Goal: Contribute content: Add original content to the website for others to see

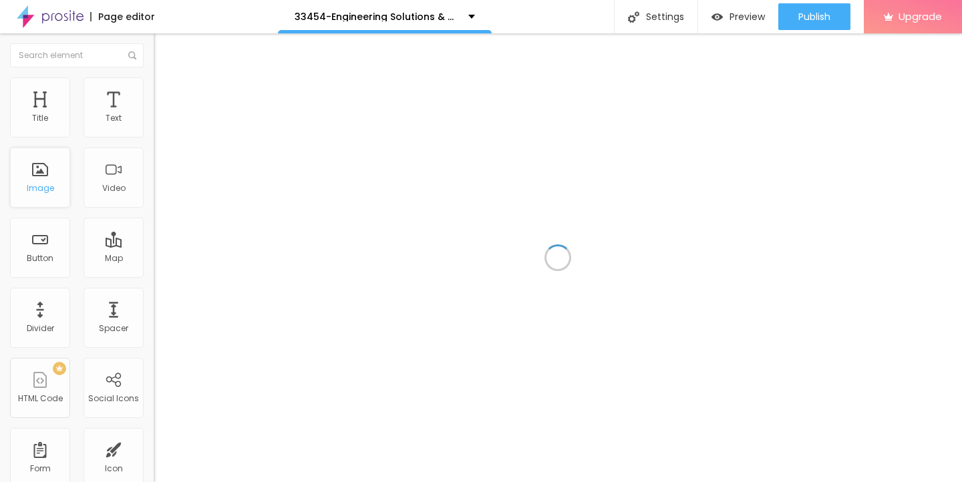
click at [41, 172] on div "Image" at bounding box center [40, 178] width 60 height 60
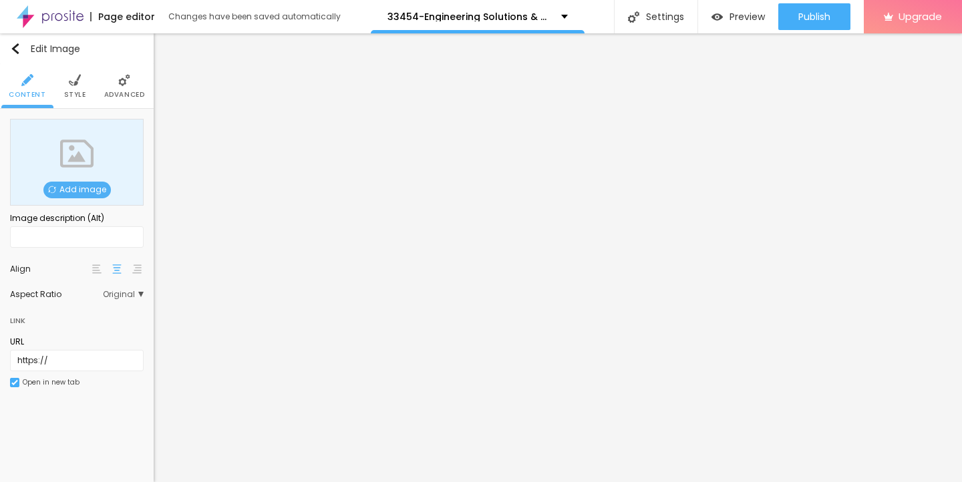
click at [75, 194] on span "Add image" at bounding box center [76, 190] width 67 height 17
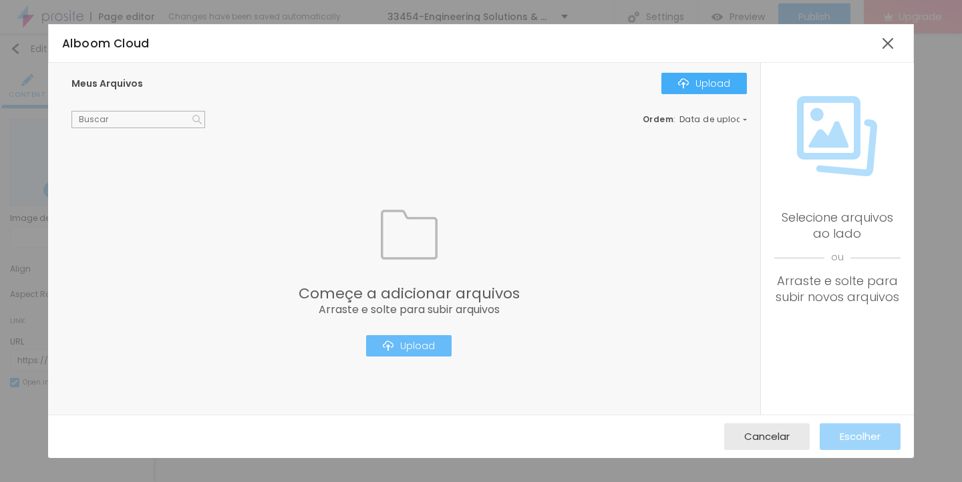
click at [407, 349] on div "Upload" at bounding box center [409, 346] width 52 height 11
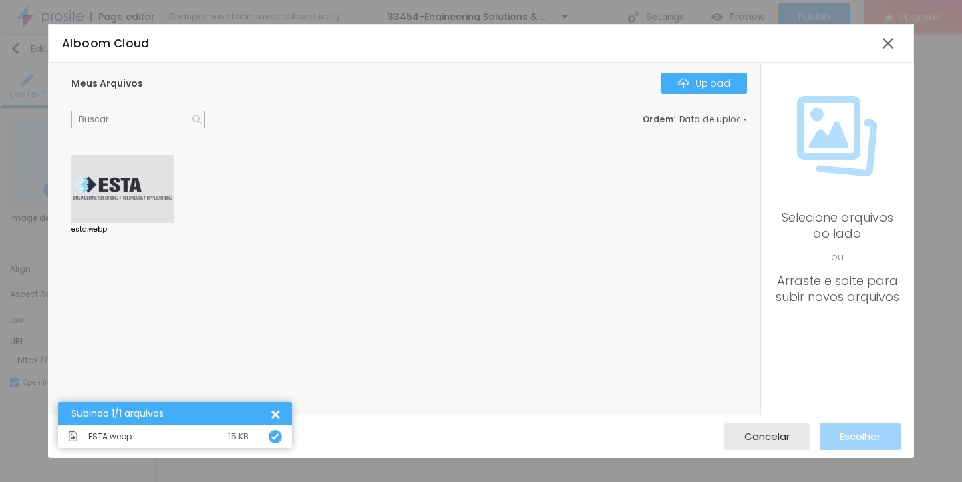
click at [117, 170] on div at bounding box center [122, 189] width 103 height 68
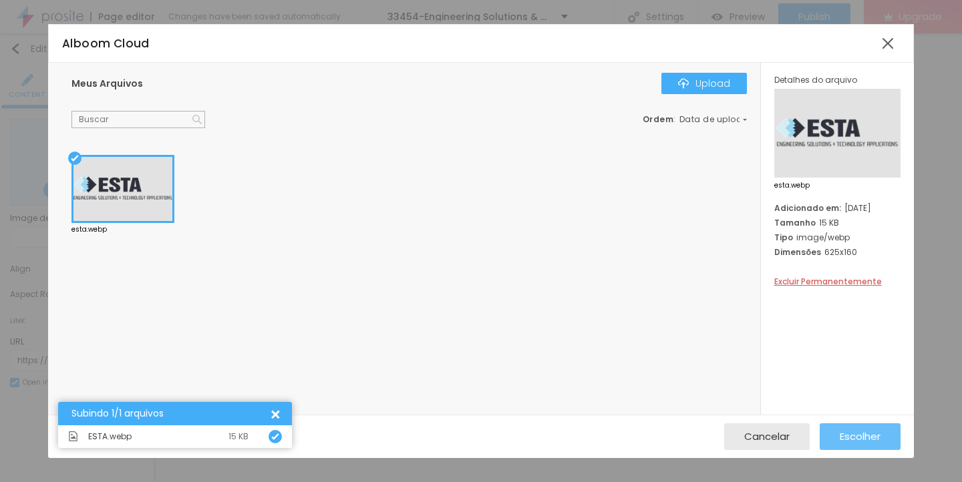
click at [853, 431] on span "Escolher" at bounding box center [860, 436] width 41 height 11
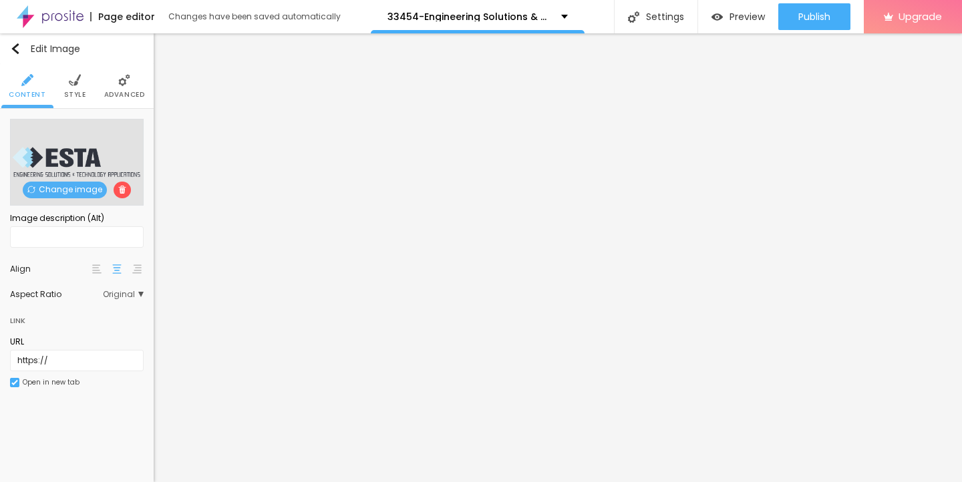
click at [75, 87] on li "Style" at bounding box center [75, 86] width 22 height 44
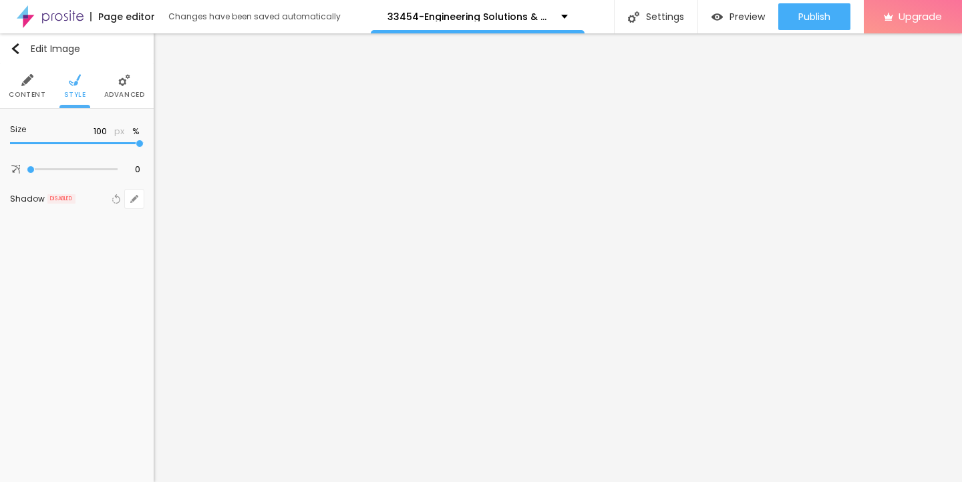
type input "95"
type input "85"
type input "75"
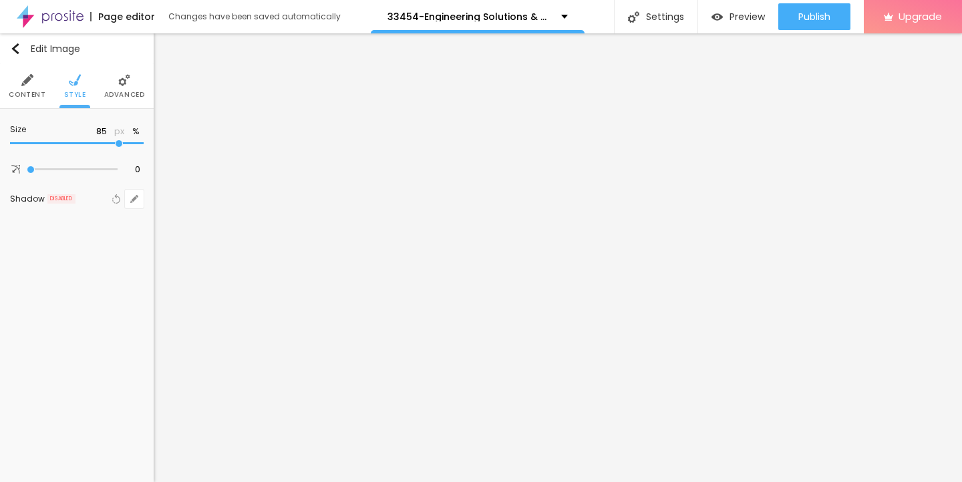
type input "75"
type input "55"
type input "50"
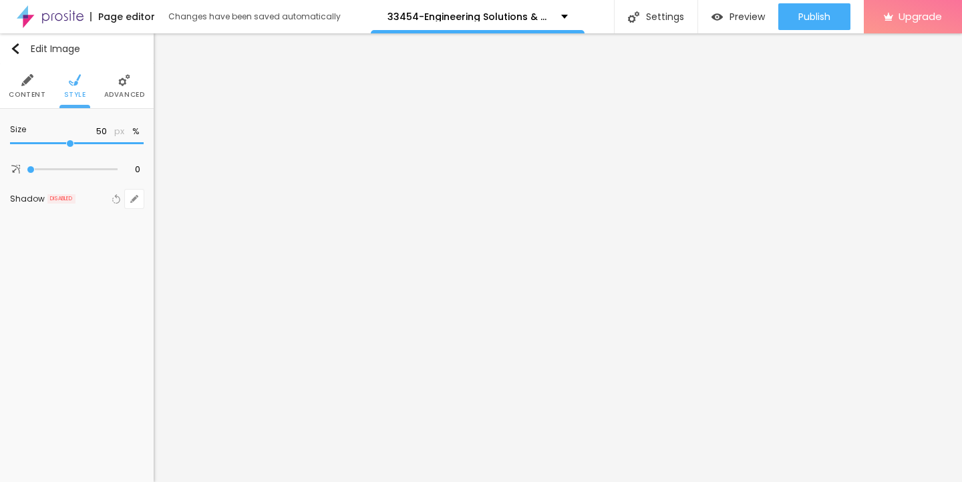
type input "40"
type input "35"
type input "30"
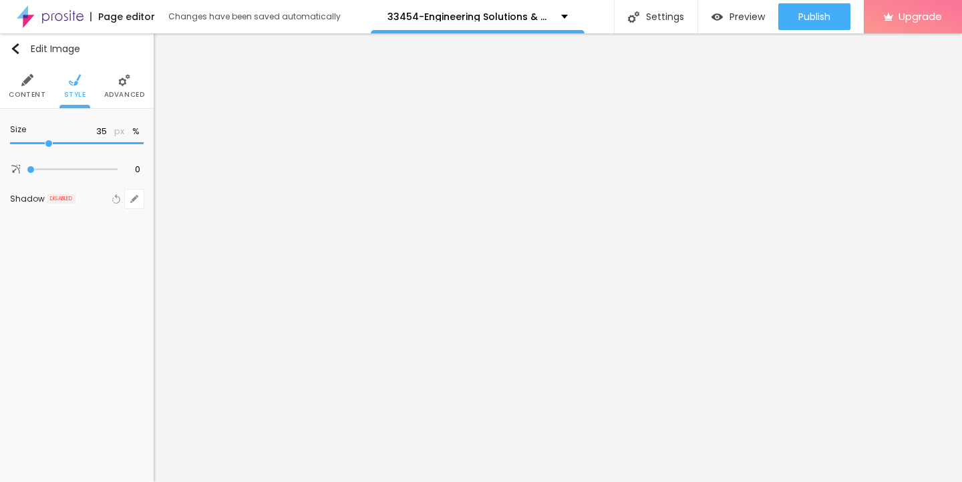
type input "30"
type input "25"
type input "20"
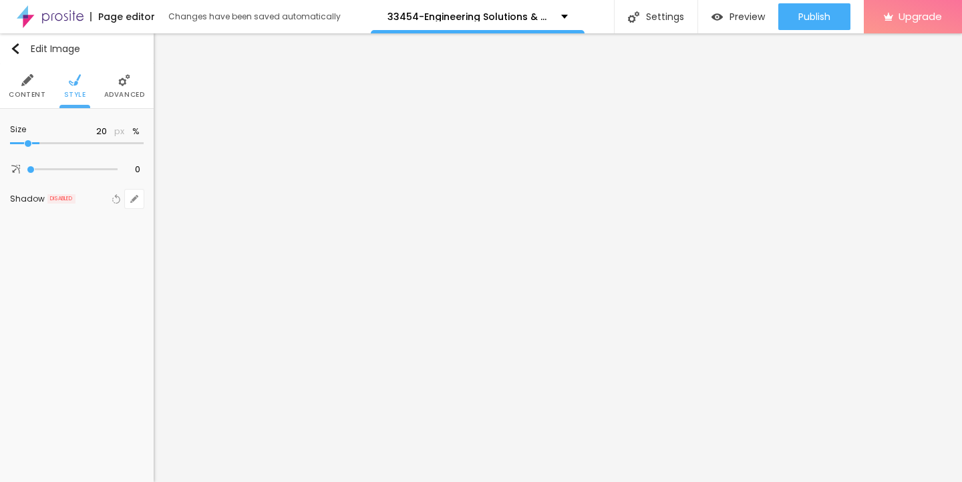
type input "15"
type input "10"
drag, startPoint x: 138, startPoint y: 146, endPoint x: 0, endPoint y: 144, distance: 138.3
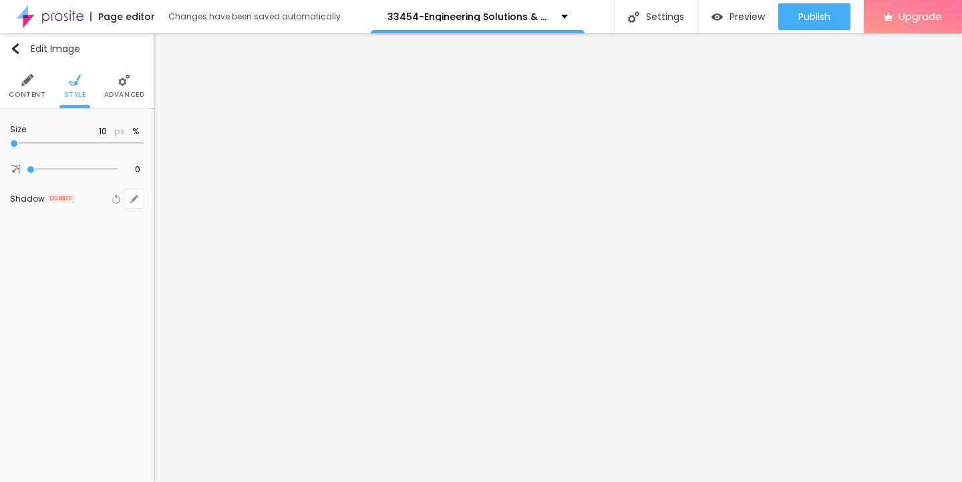
click at [0, 144] on div "Size 10 px % 0 Border radius Shadow DISABLED Reset to default" at bounding box center [77, 167] width 154 height 116
click at [41, 44] on div "Edit Image" at bounding box center [45, 48] width 70 height 11
click at [137, 131] on icon "button" at bounding box center [134, 135] width 8 height 8
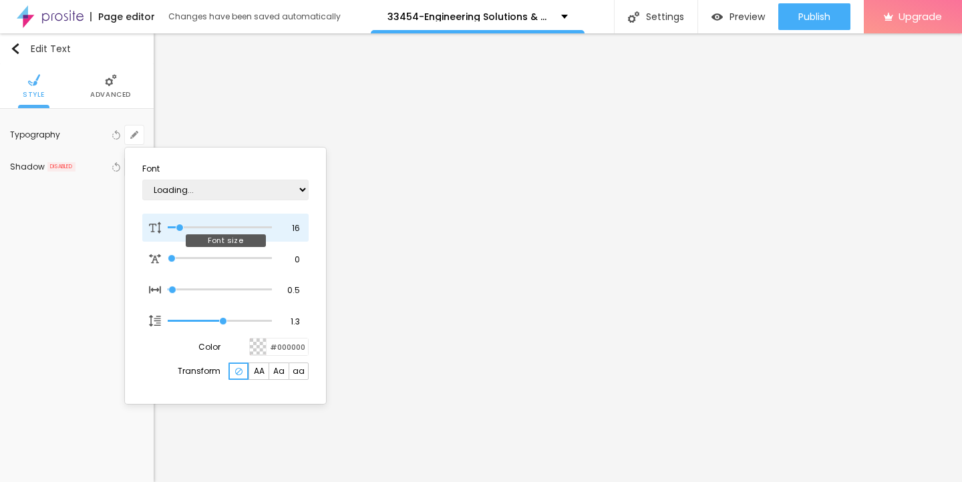
type input "1"
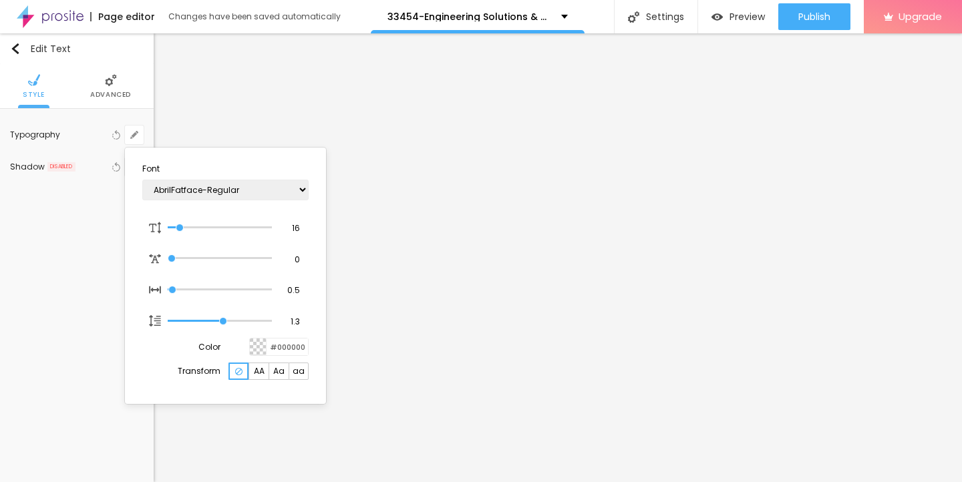
click at [627, 158] on div at bounding box center [481, 241] width 962 height 482
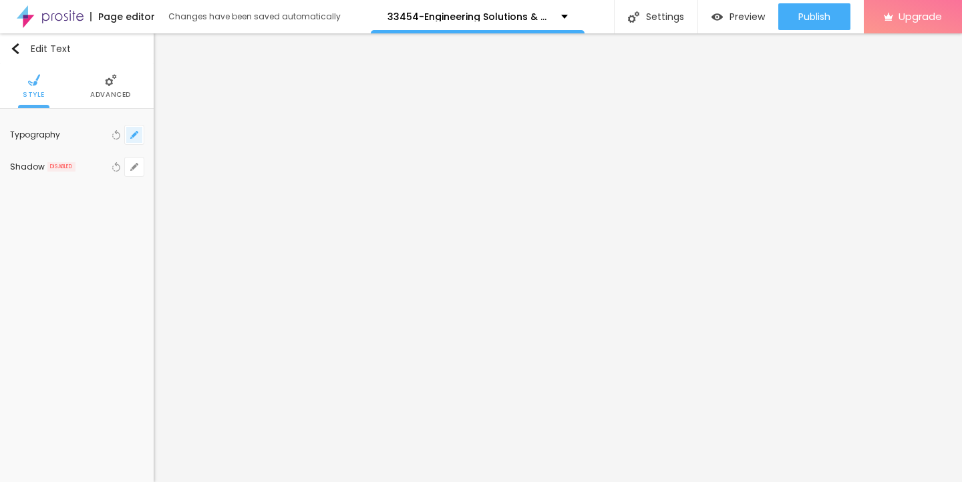
click at [134, 129] on button "button" at bounding box center [134, 135] width 19 height 19
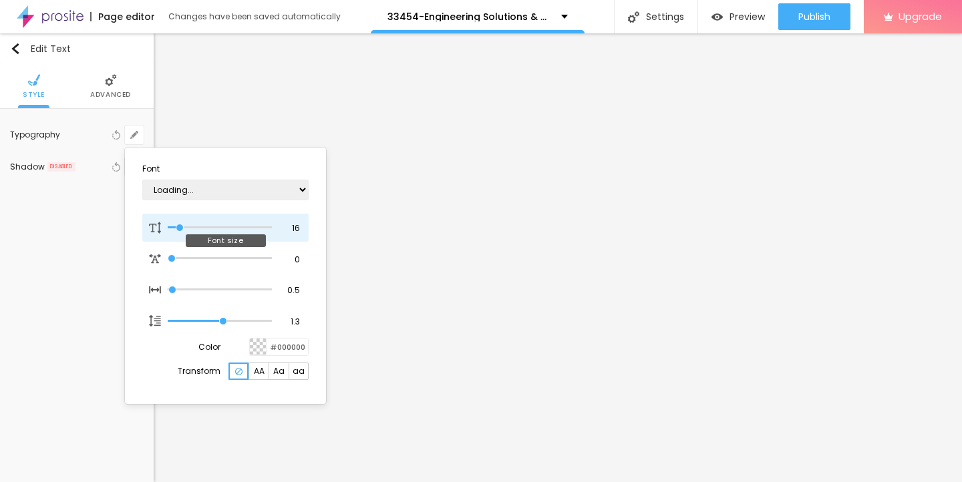
type input "19"
type input "1"
type input "22"
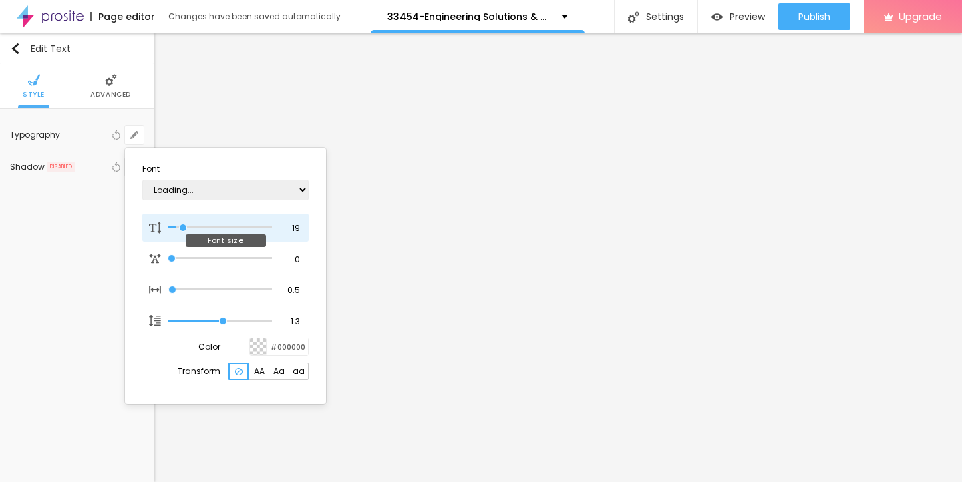
type input "1"
type input "25"
type input "1"
type input "26"
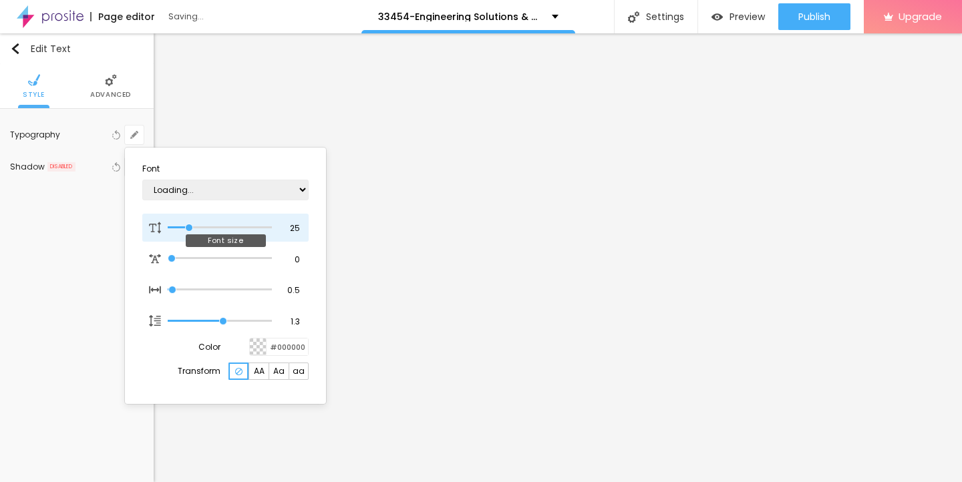
type input "26"
type input "1"
type input "27"
type input "1"
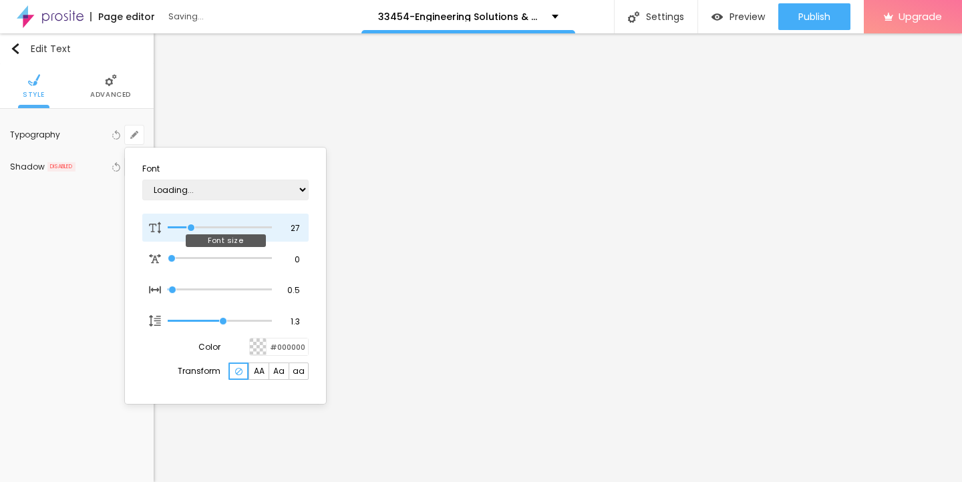
type input "28"
type input "1"
type input "29"
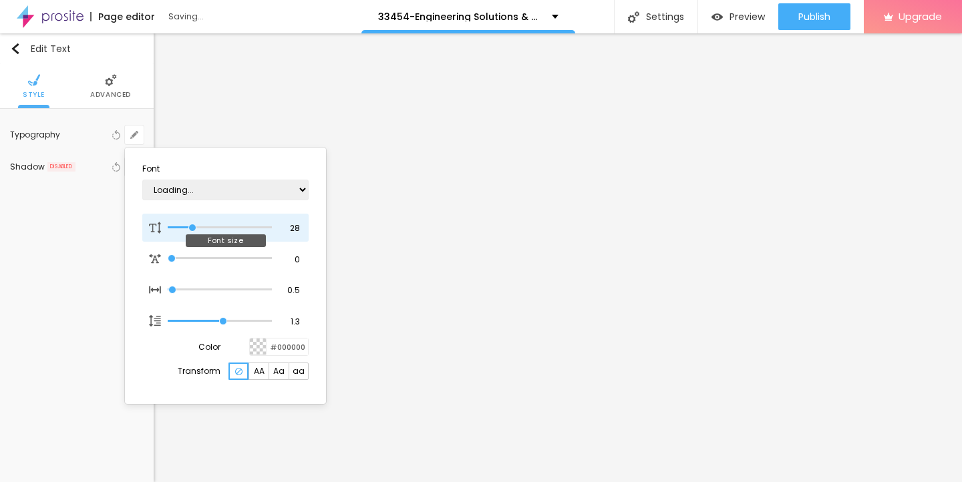
type input "1"
type input "28"
type input "1"
type input "27"
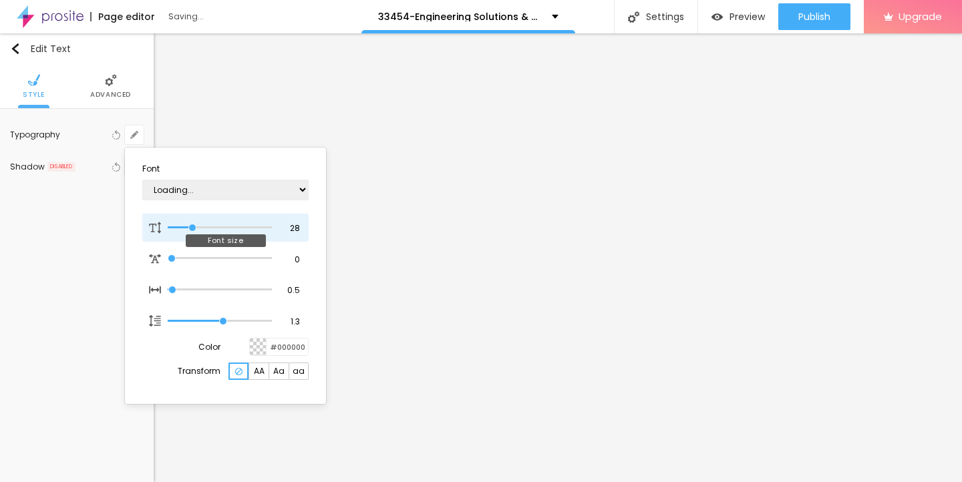
type input "27"
type input "1"
type input "26"
type input "1"
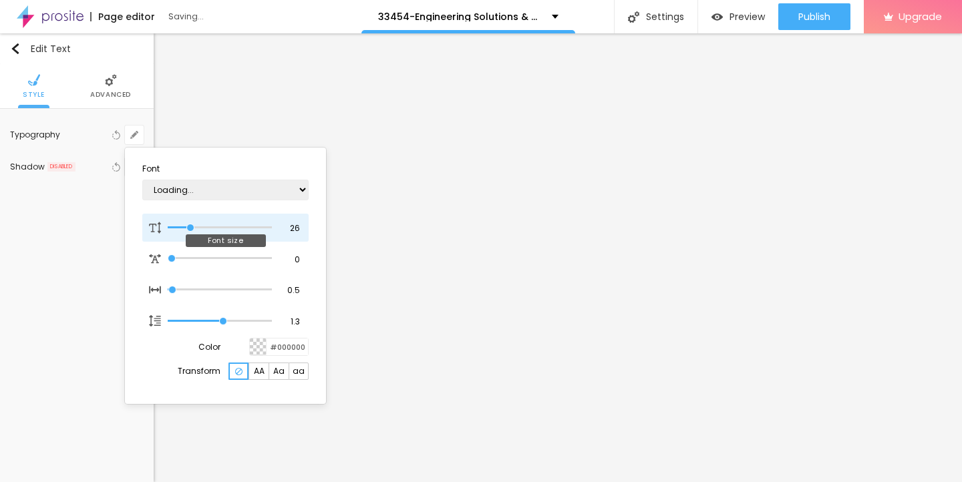
type input "25"
type input "1"
drag, startPoint x: 179, startPoint y: 224, endPoint x: 190, endPoint y: 224, distance: 10.7
type input "25"
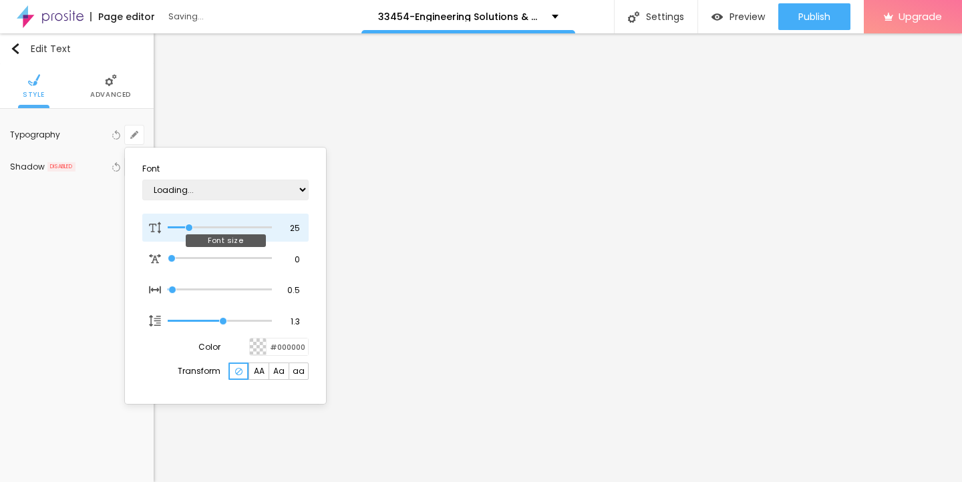
click at [190, 224] on input "range" at bounding box center [220, 227] width 104 height 7
type input "1"
click at [421, 271] on div at bounding box center [481, 241] width 962 height 482
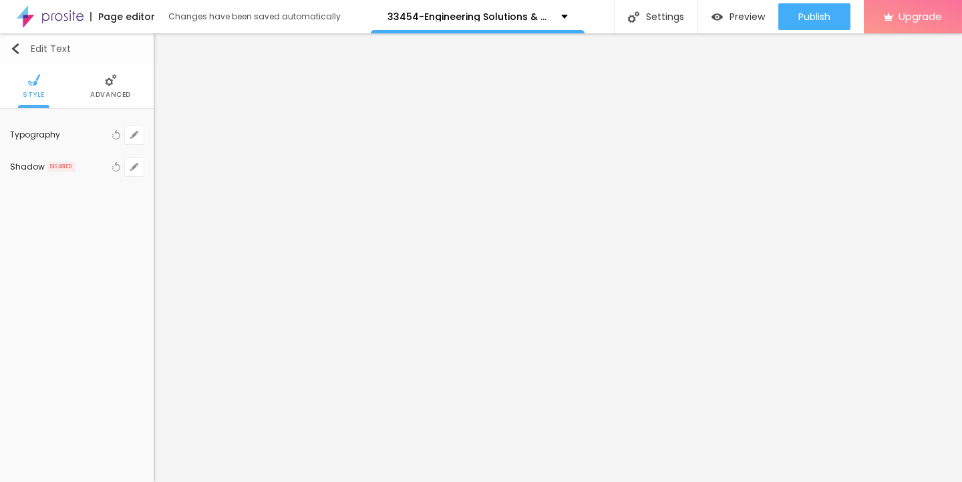
click at [33, 47] on div "Edit Text" at bounding box center [40, 48] width 61 height 11
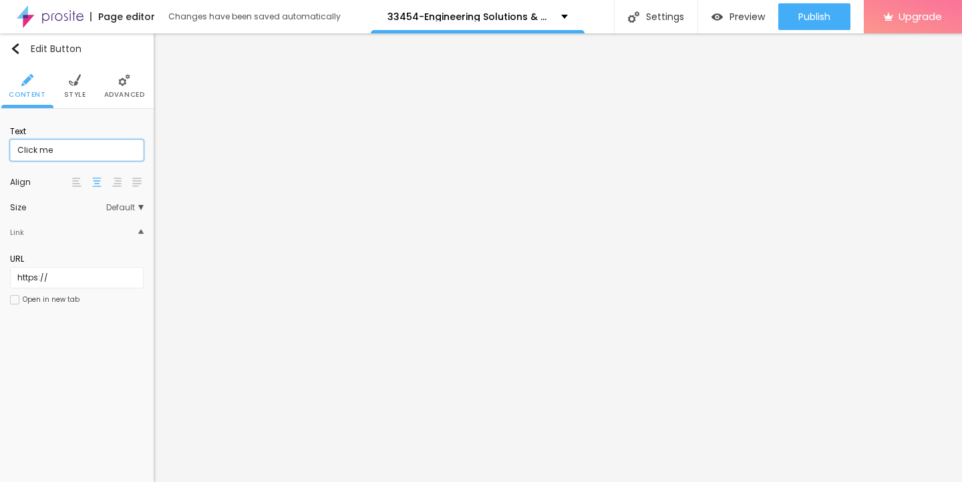
click at [76, 153] on input "Click me" at bounding box center [77, 150] width 134 height 21
drag, startPoint x: 63, startPoint y: 152, endPoint x: 0, endPoint y: 152, distance: 62.8
click at [0, 152] on div "Text Click me Align Size Default Small Default Big Link URL https:// Open in ne…" at bounding box center [77, 220] width 154 height 222
paste input "→ VIEW DOCUMENT HERE"
type input "→ VIEW DOCUMENT HERE"
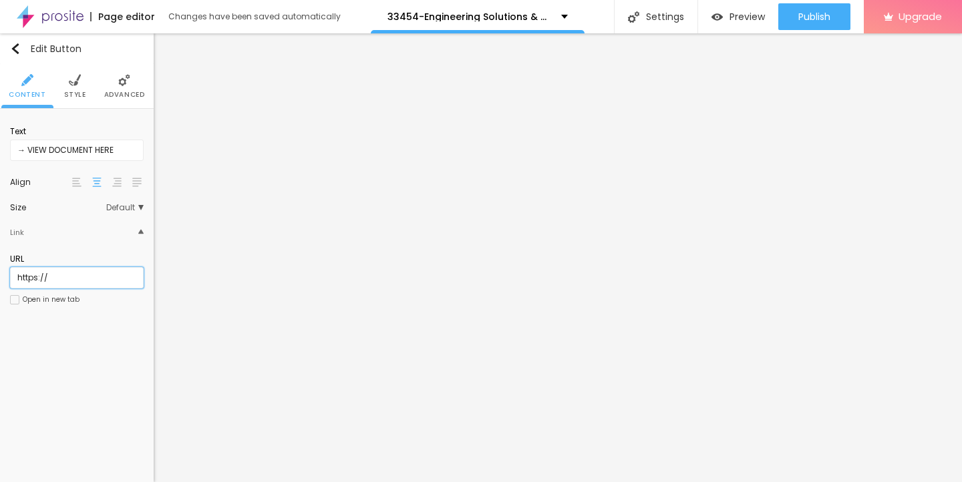
click at [69, 278] on input "https://" at bounding box center [77, 277] width 134 height 21
drag, startPoint x: 63, startPoint y: 279, endPoint x: 0, endPoint y: 279, distance: 63.5
click at [0, 279] on div "Text → VIEW DOCUMENT HERE Align Size Default Small Default Big Link URL https:/…" at bounding box center [77, 220] width 154 height 222
paste input "[DOMAIN_NAME]"
type input "[URL][DOMAIN_NAME]"
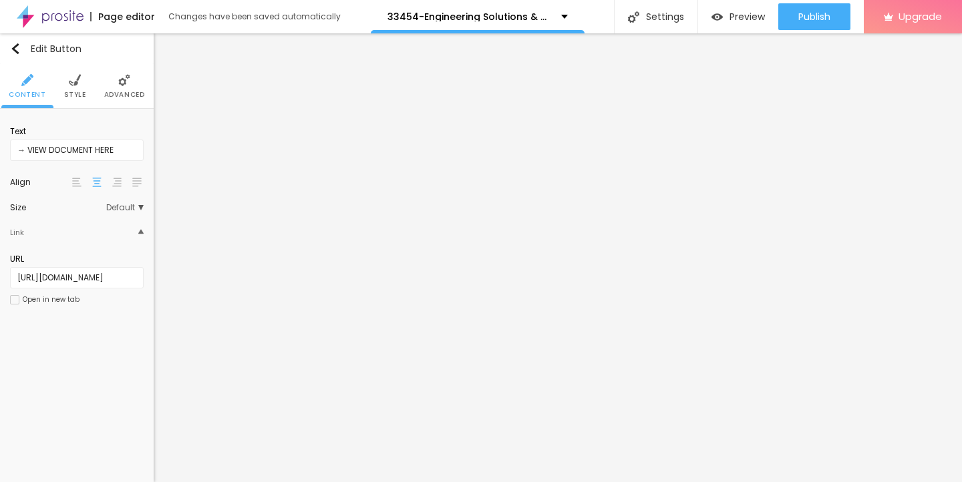
click at [78, 85] on img at bounding box center [75, 80] width 12 height 12
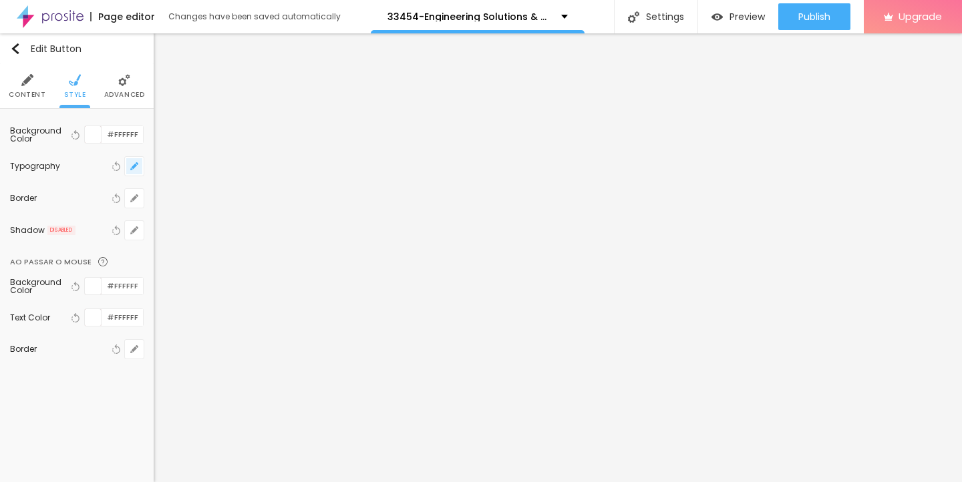
click at [132, 164] on icon "button" at bounding box center [134, 166] width 8 height 8
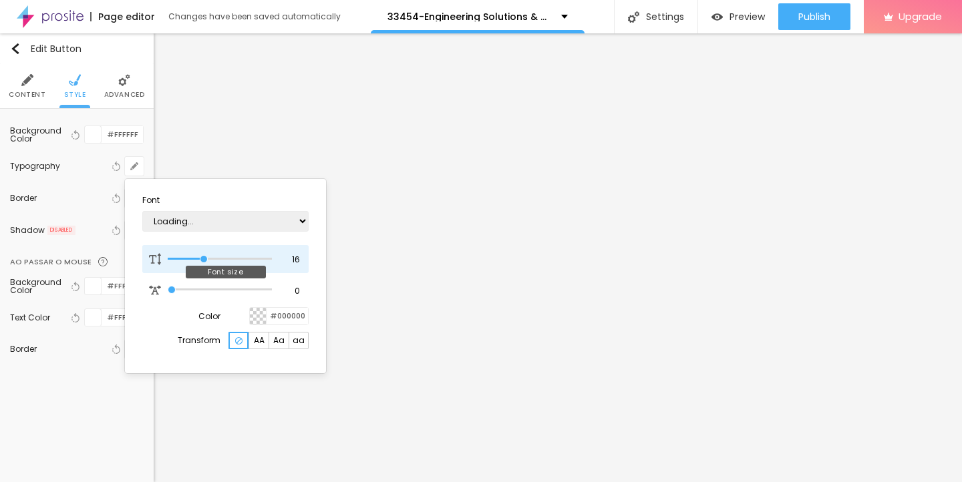
type input "17"
type input "18"
type input "19"
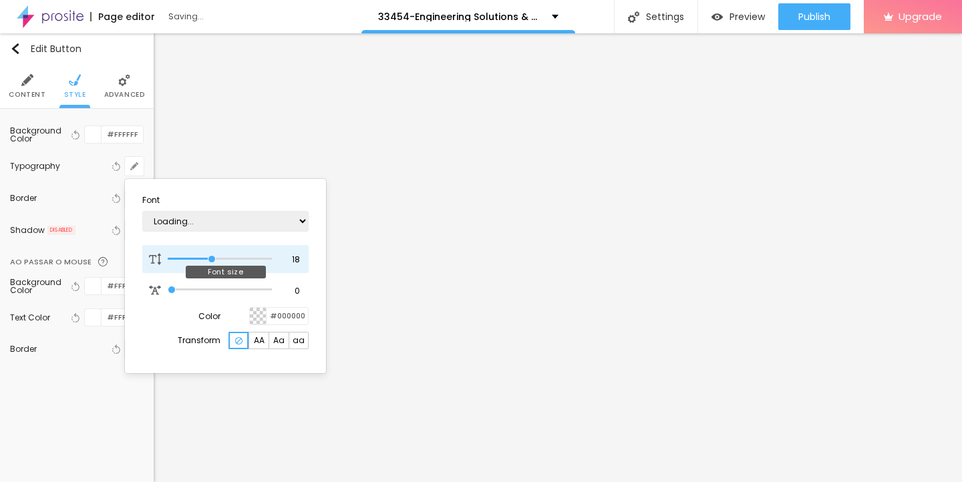
type input "19"
type input "20"
type input "21"
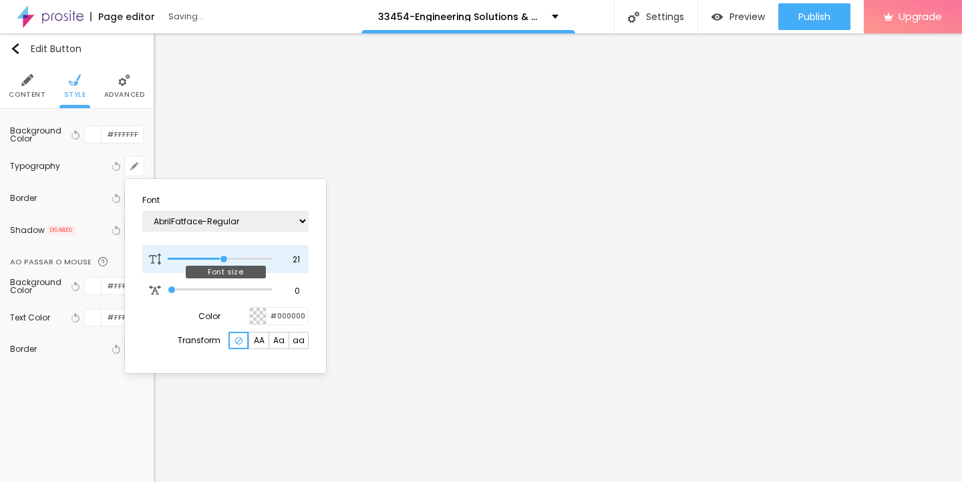
type input "22"
drag, startPoint x: 202, startPoint y: 256, endPoint x: 226, endPoint y: 256, distance: 24.1
type input "22"
click at [226, 256] on input "range" at bounding box center [220, 259] width 104 height 7
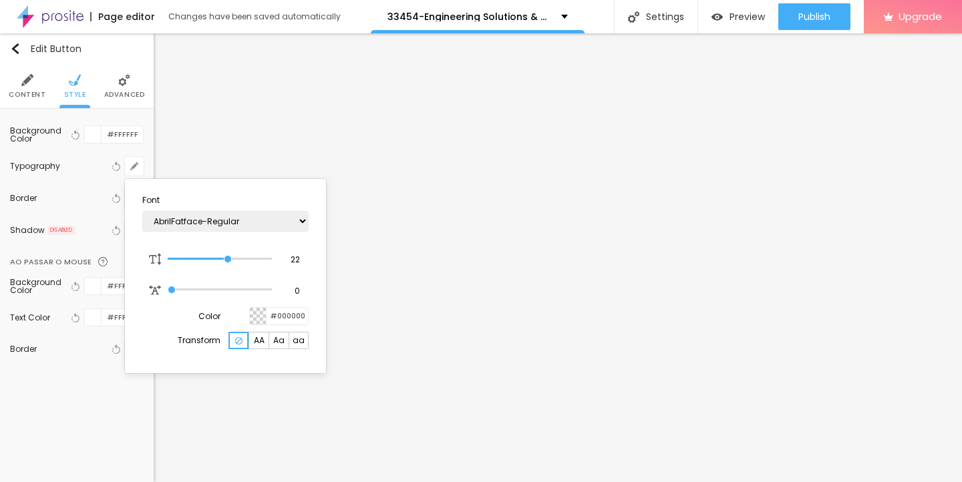
click at [429, 355] on div at bounding box center [481, 241] width 962 height 482
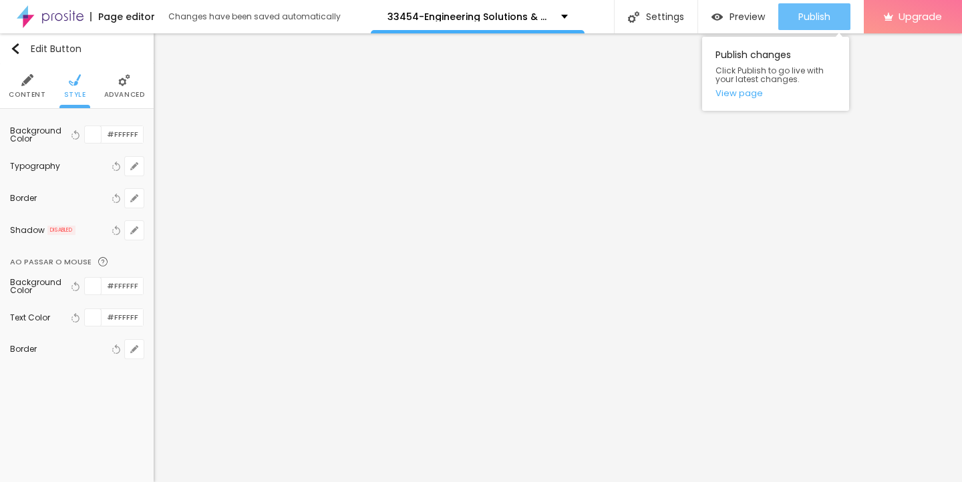
click at [819, 18] on span "Publish" at bounding box center [814, 16] width 32 height 11
